Goal: Task Accomplishment & Management: Manage account settings

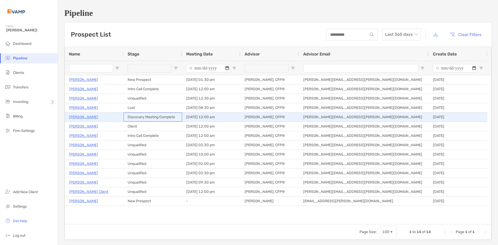
click at [136, 117] on div "Discovery Meeting Complete" at bounding box center [153, 117] width 59 height 9
click at [77, 116] on p "Ria Voss" at bounding box center [83, 117] width 29 height 6
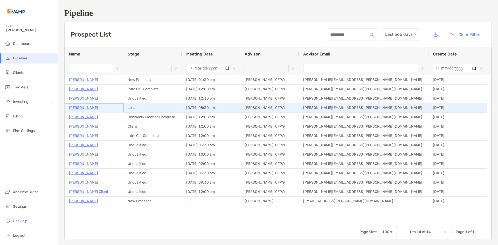
click at [90, 107] on p "[PERSON_NAME]" at bounding box center [83, 108] width 29 height 6
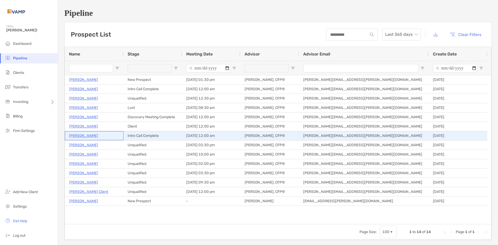
click at [78, 134] on p "John Iozzia" at bounding box center [83, 136] width 29 height 6
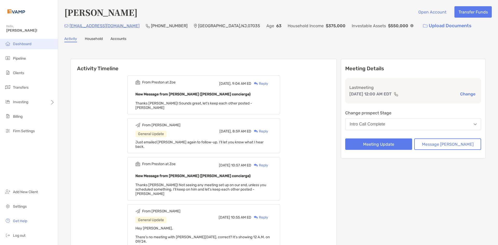
click at [25, 46] on li "Dashboard" at bounding box center [29, 44] width 58 height 10
